Goal: Register for event/course

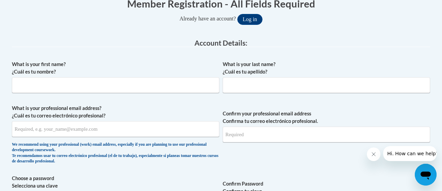
scroll to position [147, 0]
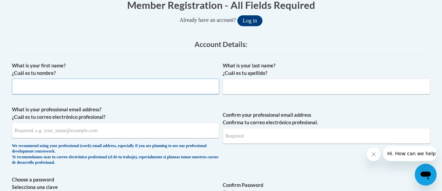
click at [137, 85] on input "What is your first name? ¿Cuál es tu nombre?" at bounding box center [115, 87] width 207 height 16
type input "Daisy"
type input "Bernhard"
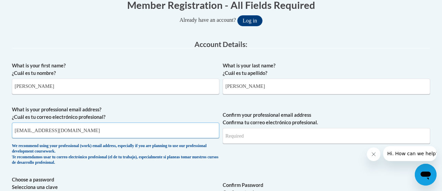
type input "daisyfarnsworth2@gmail.com"
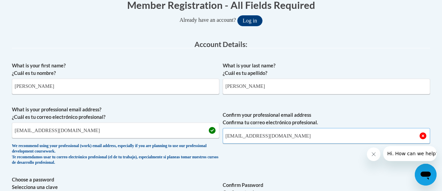
type input "daisyfarnsworth2@gmail.com"
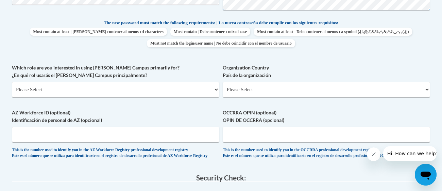
scroll to position [378, 0]
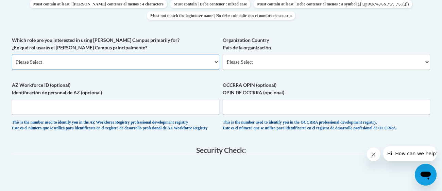
click at [114, 63] on select "Please Select College/University | Colegio/Universidad Community/Nonprofit Part…" at bounding box center [115, 62] width 207 height 16
select select "fbf2d438-af2f-41f8-98f1-81c410e29de3"
click at [12, 54] on select "Please Select College/University | Colegio/Universidad Community/Nonprofit Part…" at bounding box center [115, 62] width 207 height 16
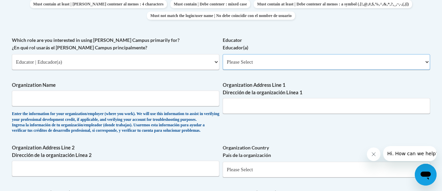
click at [248, 61] on select "Please Select Early Learning/Daycare Teacher/Family Home Care Provider | Maestr…" at bounding box center [326, 62] width 207 height 16
select select "5e2af403-4f2c-4e49-a02f-103e55d7b75b"
click at [223, 54] on select "Please Select Early Learning/Daycare Teacher/Family Home Care Provider | Maestr…" at bounding box center [326, 62] width 207 height 16
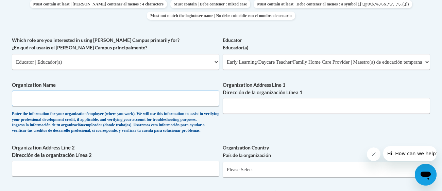
click at [143, 95] on input "Organization Name" at bounding box center [115, 98] width 207 height 16
type input "St. Thomas Day School"
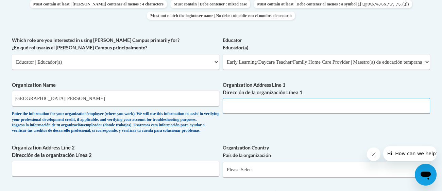
click at [241, 101] on input "Organization Address Line 1 Dirección de la organización Línea 1" at bounding box center [326, 106] width 207 height 16
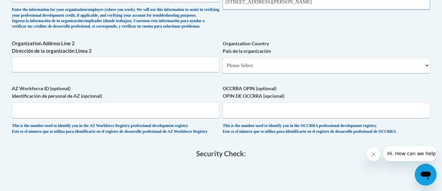
scroll to position [480, 0]
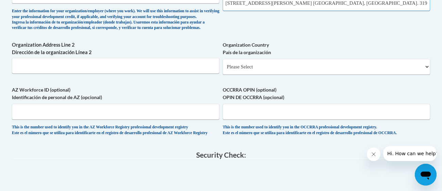
type input "2100 Hilton Ave. Columbus, GA. 31906"
click at [261, 74] on select "Please Select United States | Estados Unidos Outside of the United States | Fue…" at bounding box center [326, 67] width 207 height 16
select select "ad49bcad-a171-4b2e-b99c-48b446064914"
click at [223, 69] on select "Please Select United States | Estados Unidos Outside of the United States | Fue…" at bounding box center [326, 67] width 207 height 16
select select
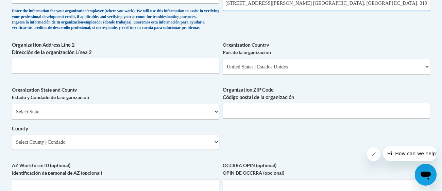
click at [313, 5] on input "2100 Hilton Ave. Columbus, GA. 31906" at bounding box center [326, 3] width 207 height 16
type input "2100 Hilton Ave."
click at [91, 119] on select "Select State Alabama Alaska Arizona Arkansas California Colorado Connecticut De…" at bounding box center [115, 112] width 207 height 16
select select "Georgia"
click at [12, 115] on select "Select State Alabama Alaska Arizona Arkansas California Colorado Connecticut De…" at bounding box center [115, 112] width 207 height 16
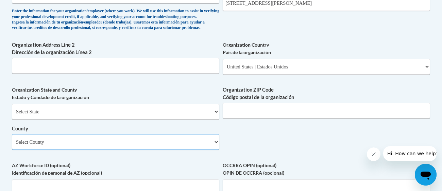
click at [99, 150] on select "Select County Appling Atkinson Bacon Baker Baldwin Banks Barrow Bartow Ben Hill…" at bounding box center [115, 142] width 207 height 16
select select "Muscogee"
click at [12, 145] on select "Select County Appling Atkinson Bacon Baker Baldwin Banks Barrow Bartow Ben Hill…" at bounding box center [115, 142] width 207 height 16
click at [260, 118] on input "Organization ZIP Code Código postal de la organización" at bounding box center [326, 111] width 207 height 16
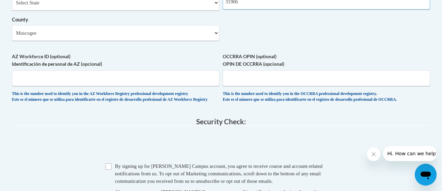
scroll to position [591, 0]
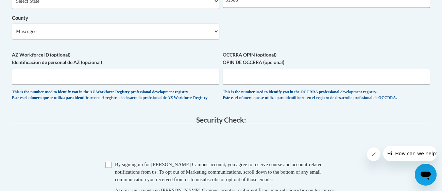
type input "31906"
click at [90, 141] on fieldset "Security Check: Enter the security code + = TextBox Checkbox" at bounding box center [221, 174] width 418 height 116
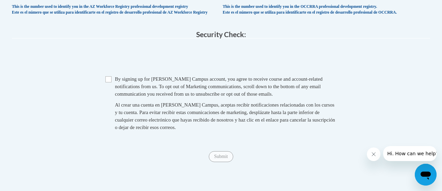
scroll to position [677, 0]
click at [108, 82] on input "Checkbox" at bounding box center [108, 79] width 6 height 6
checkbox input "true"
click at [222, 162] on input "Submit" at bounding box center [221, 156] width 24 height 11
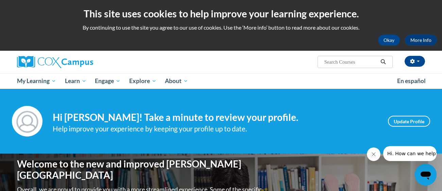
click at [341, 63] on input "Search..." at bounding box center [351, 62] width 54 height 8
type input "Power of Language for Infants and Toddlers"
click at [383, 63] on icon "Search" at bounding box center [383, 61] width 5 height 5
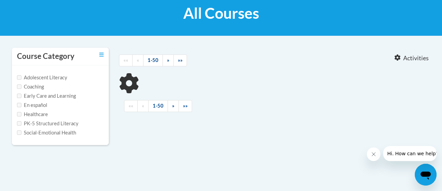
type input "Power of Language for Infants and Toddlers"
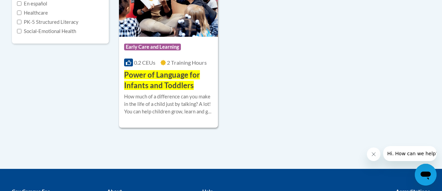
scroll to position [208, 0]
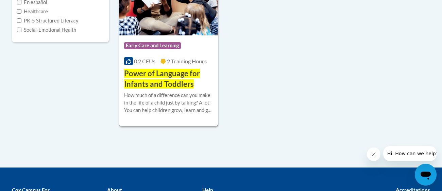
click at [162, 79] on span "Power of Language for Infants and Toddlers" at bounding box center [162, 79] width 76 height 20
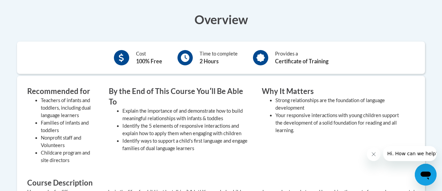
scroll to position [179, 0]
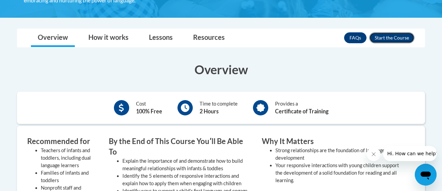
click at [392, 40] on button "Enroll" at bounding box center [391, 37] width 45 height 11
